Goal: Task Accomplishment & Management: Manage account settings

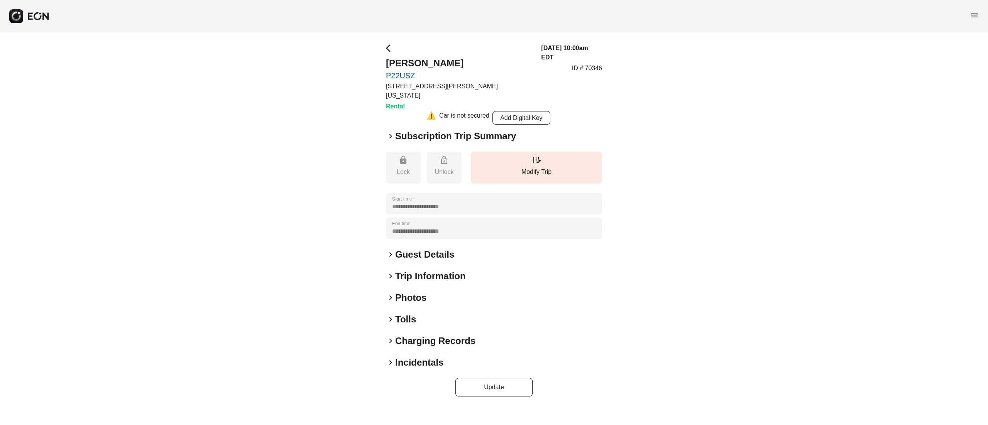
click at [415, 292] on h2 "Photos" at bounding box center [410, 298] width 31 height 12
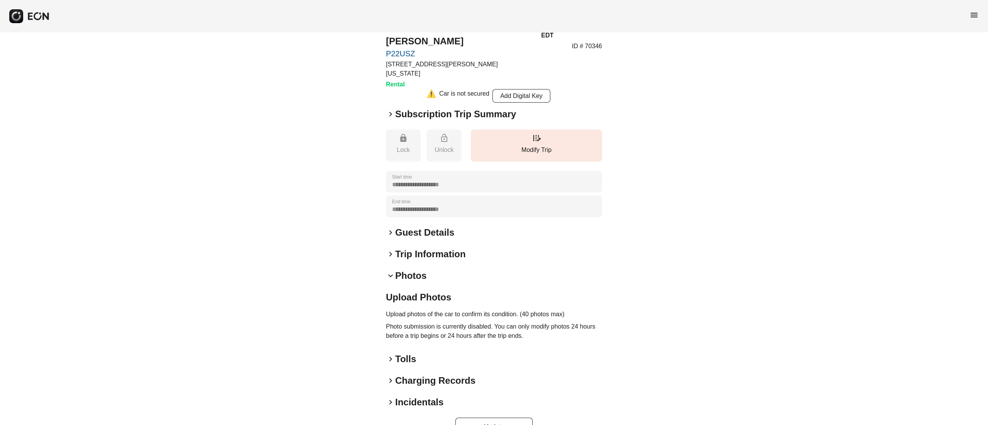
scroll to position [34, 0]
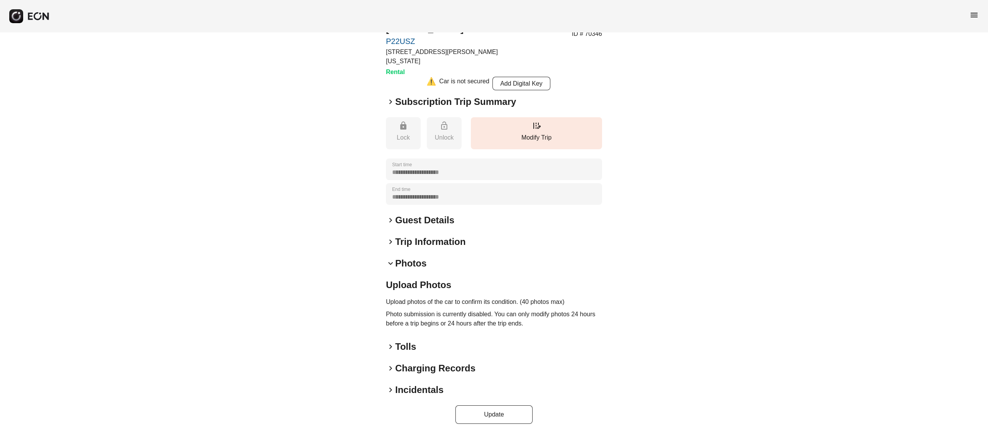
click at [407, 257] on h2 "Photos" at bounding box center [410, 263] width 31 height 12
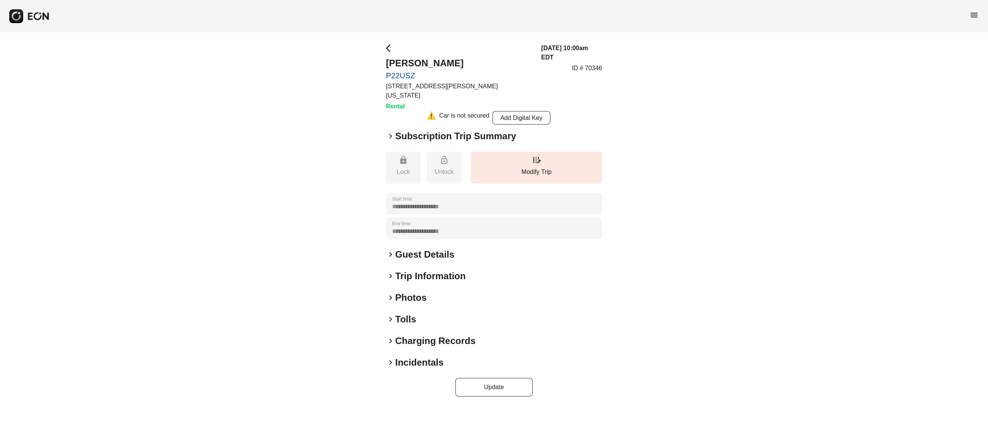
scroll to position [0, 0]
click at [454, 130] on h2 "Subscription Trip Summary" at bounding box center [455, 136] width 121 height 12
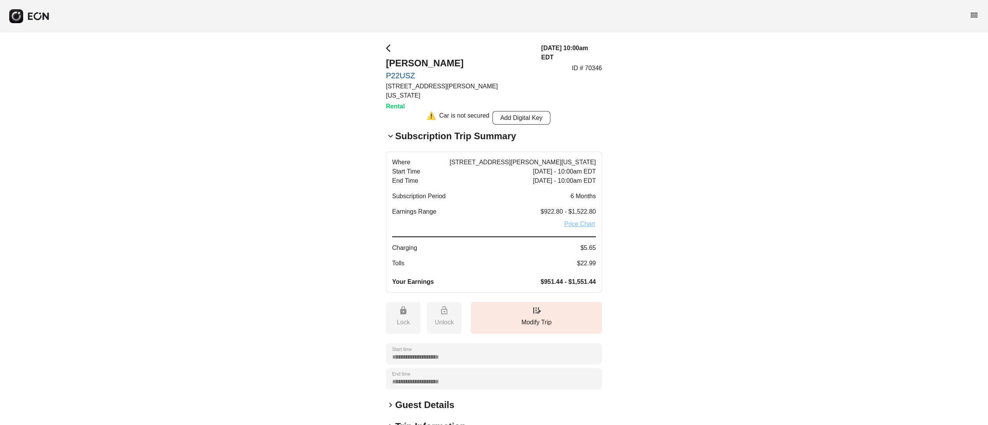
click at [583, 220] on link "Price Chart" at bounding box center [579, 224] width 32 height 9
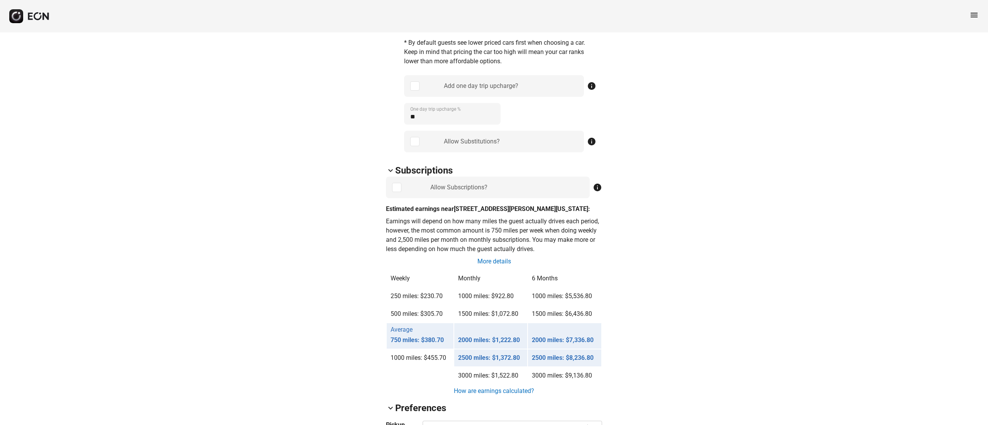
scroll to position [119, 0]
